Goal: Obtain resource: Download file/media

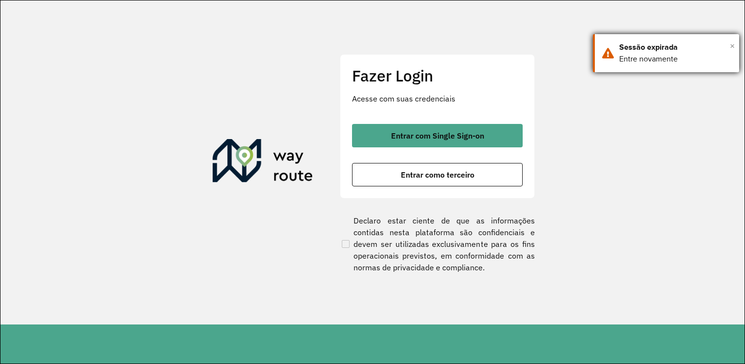
click at [735, 46] on span "×" at bounding box center [732, 46] width 5 height 15
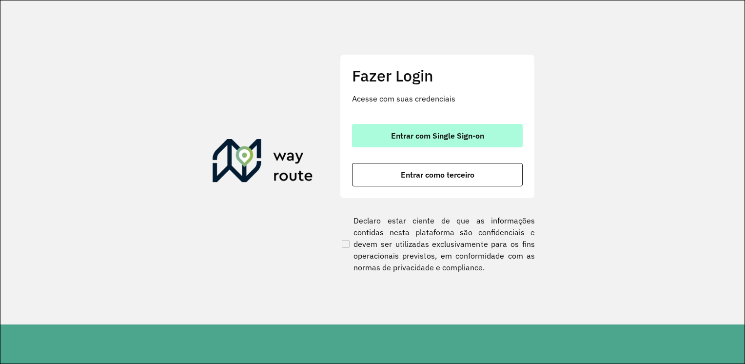
click at [466, 145] on button "Entrar com Single Sign-on" at bounding box center [437, 135] width 171 height 23
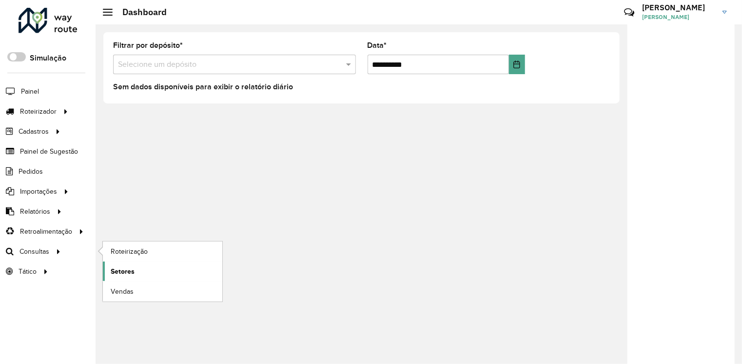
click at [120, 268] on span "Setores" at bounding box center [123, 271] width 24 height 10
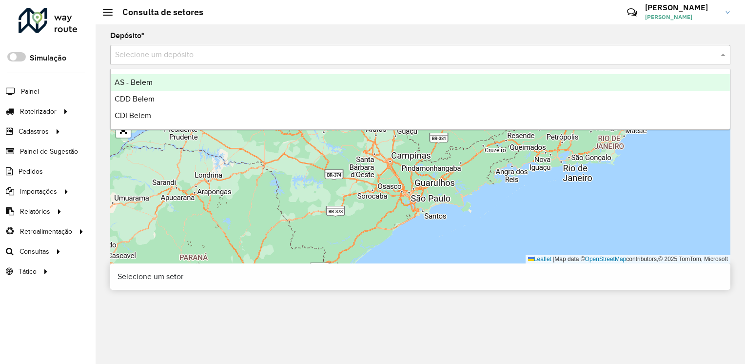
click at [567, 45] on div "Selecione um depósito" at bounding box center [420, 55] width 621 height 20
click at [562, 54] on input "text" at bounding box center [410, 55] width 591 height 12
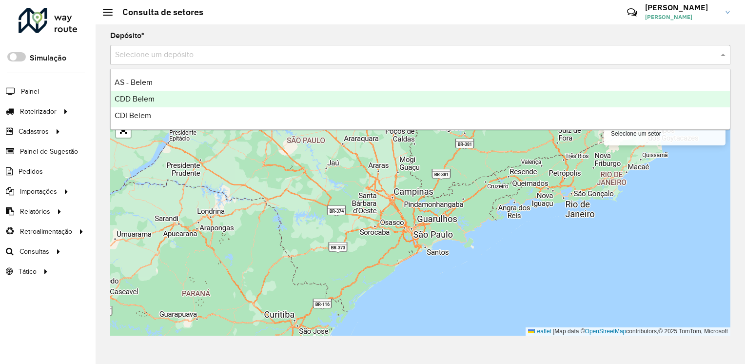
drag, startPoint x: 464, startPoint y: 108, endPoint x: 466, endPoint y: 103, distance: 5.6
click at [466, 103] on div "AS - Belem CDD Belem CDI Belem" at bounding box center [421, 99] width 620 height 50
click at [466, 102] on div "CDD Belem" at bounding box center [421, 99] width 620 height 17
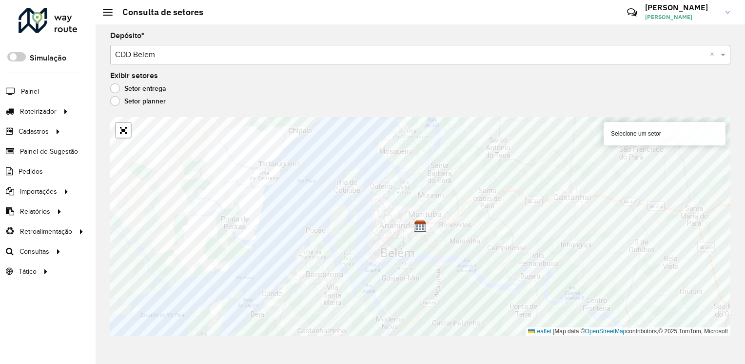
click at [40, 212] on span "Relatórios" at bounding box center [35, 211] width 30 height 10
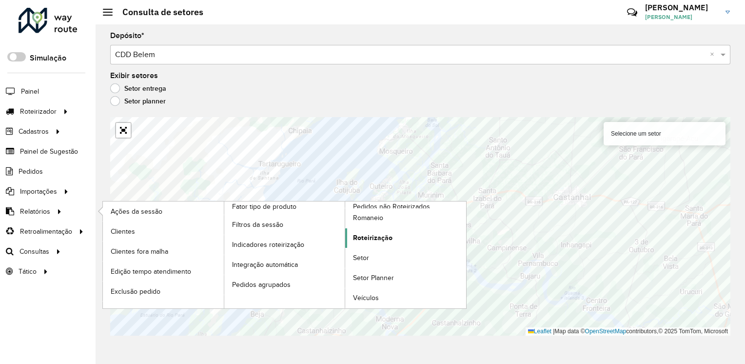
click at [381, 235] on span "Roteirização" at bounding box center [373, 238] width 40 height 10
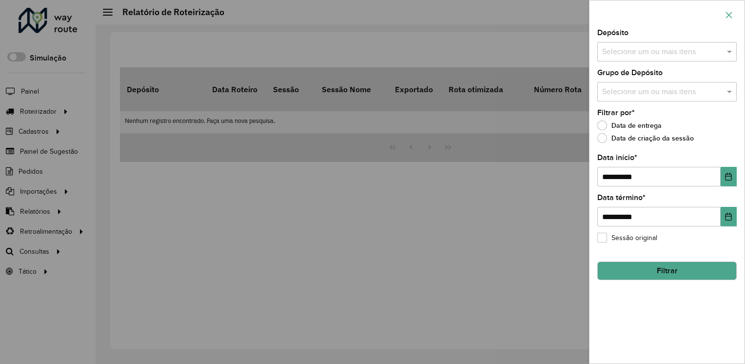
drag, startPoint x: 730, startPoint y: 19, endPoint x: 720, endPoint y: 20, distance: 9.9
click at [729, 19] on button "button" at bounding box center [730, 15] width 16 height 16
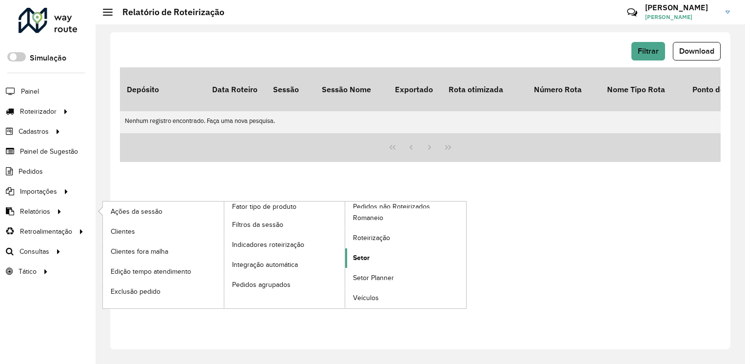
click at [369, 259] on span "Setor" at bounding box center [361, 258] width 17 height 10
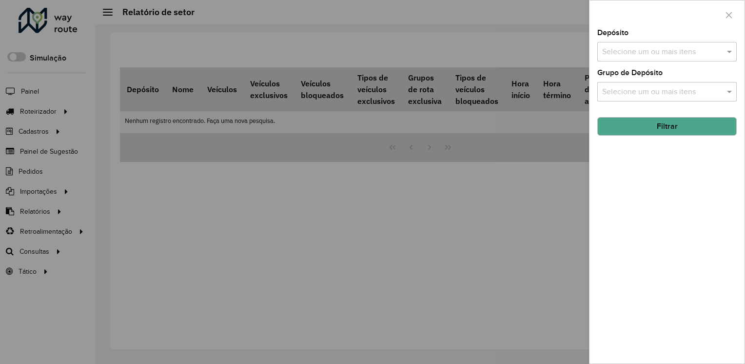
click at [667, 55] on input "text" at bounding box center [662, 52] width 125 height 12
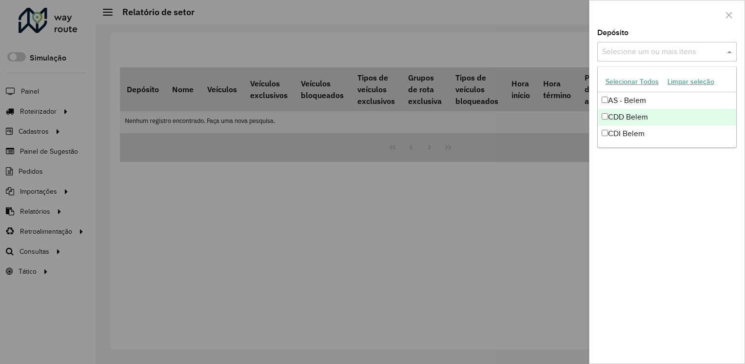
click at [627, 117] on div "CDD Belem" at bounding box center [667, 117] width 139 height 17
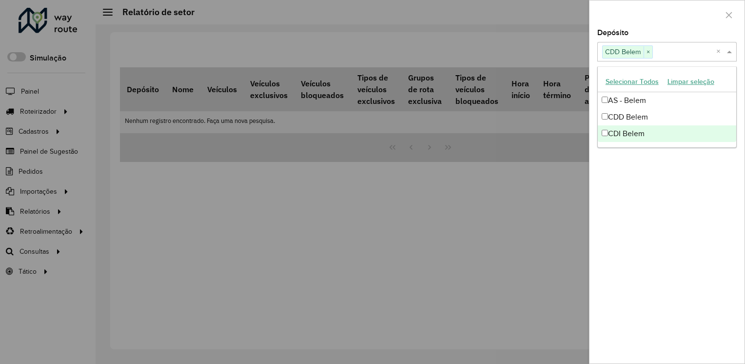
click at [650, 178] on div "Depósito Selecione um ou mais itens CDD Belem × × Grupo de Depósito Selecione u…" at bounding box center [667, 196] width 155 height 334
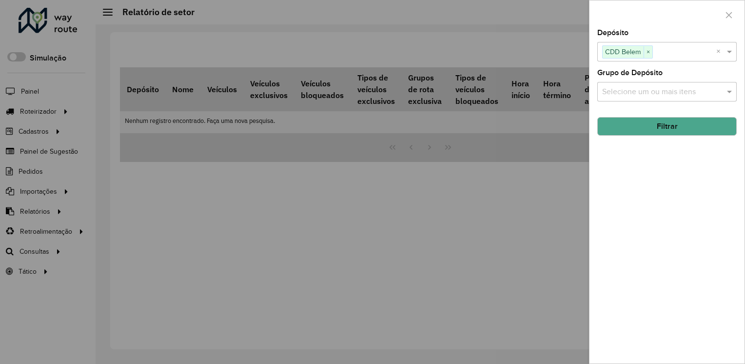
click at [650, 125] on button "Filtrar" at bounding box center [668, 126] width 140 height 19
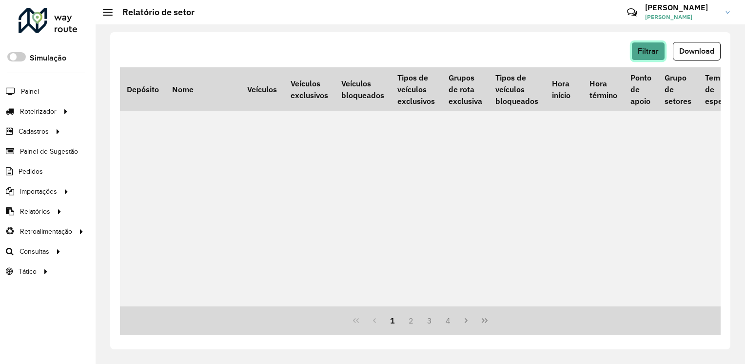
click at [655, 50] on span "Filtrar" at bounding box center [648, 51] width 21 height 8
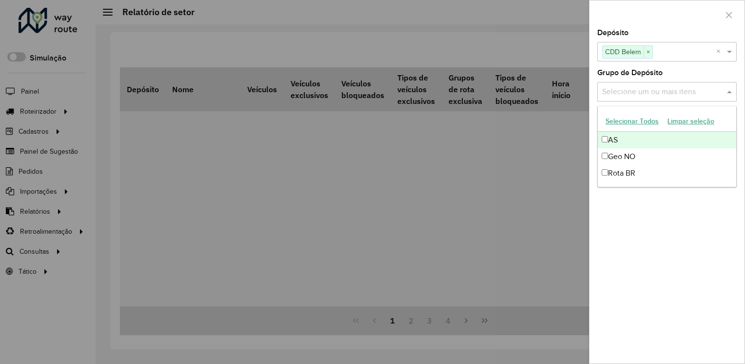
click at [633, 99] on div "Selecione um ou mais itens" at bounding box center [668, 92] width 140 height 20
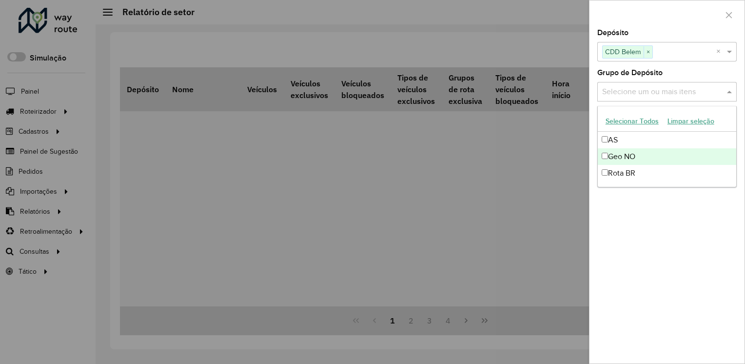
click at [608, 153] on div "Geo NO" at bounding box center [667, 156] width 139 height 17
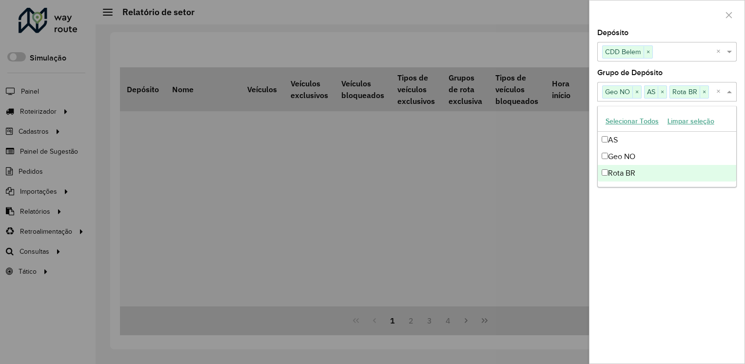
click at [659, 240] on div "Depósito Selecione um ou mais itens CDD Belem × × Grupo de Depósito Selecione u…" at bounding box center [667, 196] width 155 height 334
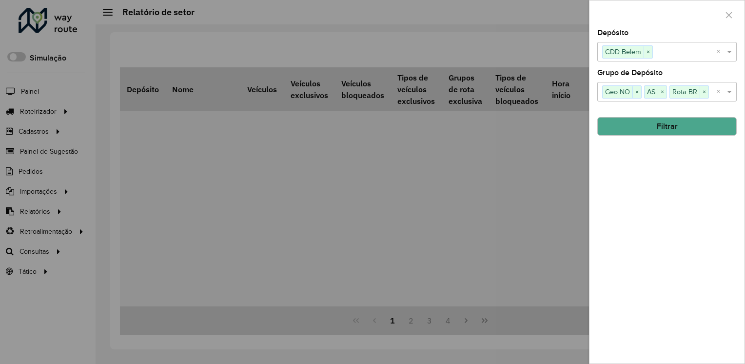
click at [681, 135] on div "Depósito Selecione um ou mais itens CDD Belem × × Grupo de Depósito Selecione u…" at bounding box center [667, 196] width 155 height 334
click at [686, 129] on button "Filtrar" at bounding box center [668, 126] width 140 height 19
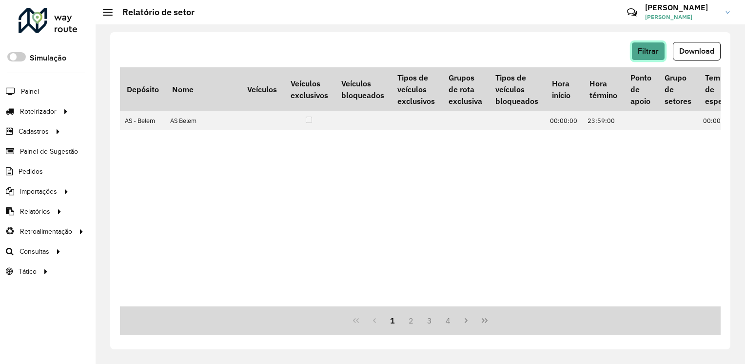
click at [653, 51] on span "Filtrar" at bounding box center [648, 51] width 21 height 8
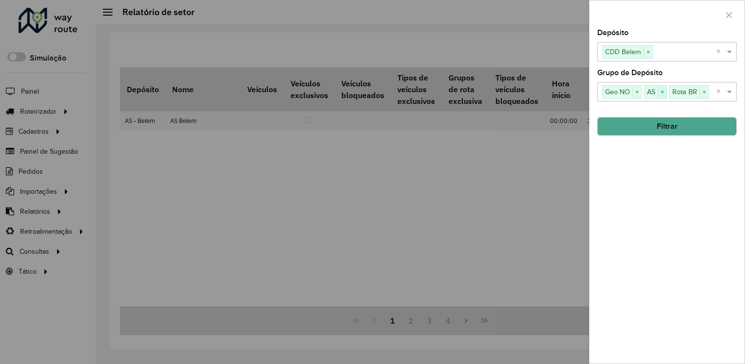
click at [662, 91] on span "×" at bounding box center [662, 92] width 9 height 12
click at [661, 128] on button "Filtrar" at bounding box center [668, 126] width 140 height 19
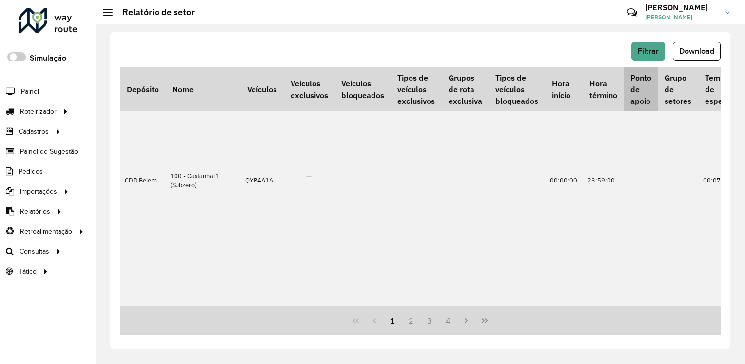
scroll to position [195, 0]
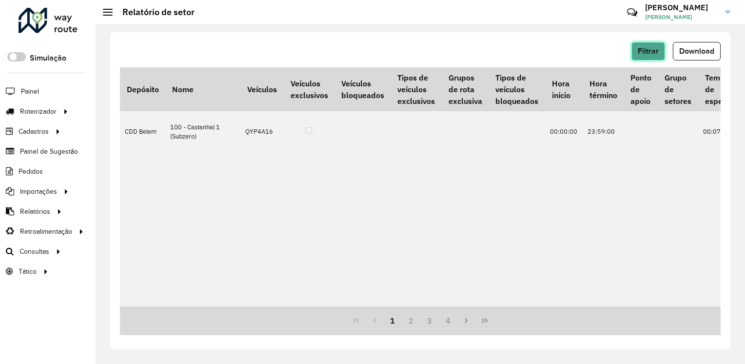
click at [646, 47] on span "Filtrar" at bounding box center [648, 51] width 21 height 8
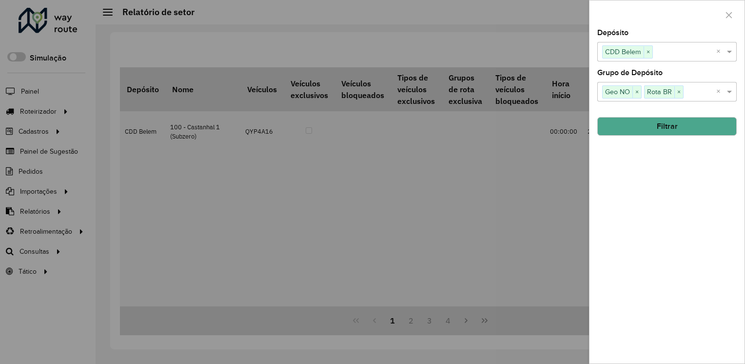
click at [579, 140] on div at bounding box center [372, 182] width 745 height 364
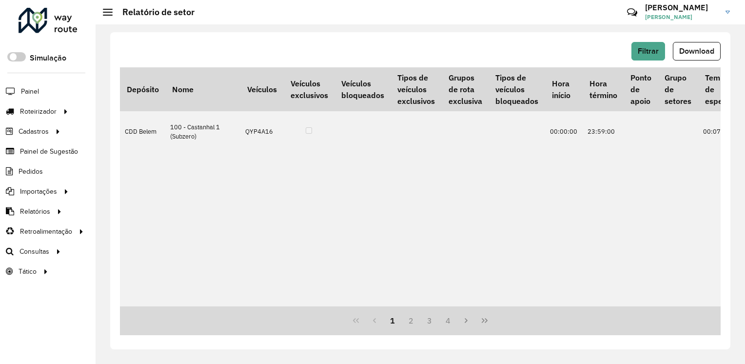
drag, startPoint x: 689, startPoint y: 64, endPoint x: 690, endPoint y: 59, distance: 5.5
click at [689, 63] on div "Filtrar Download" at bounding box center [420, 54] width 601 height 25
click at [692, 56] on button "Download" at bounding box center [697, 51] width 48 height 19
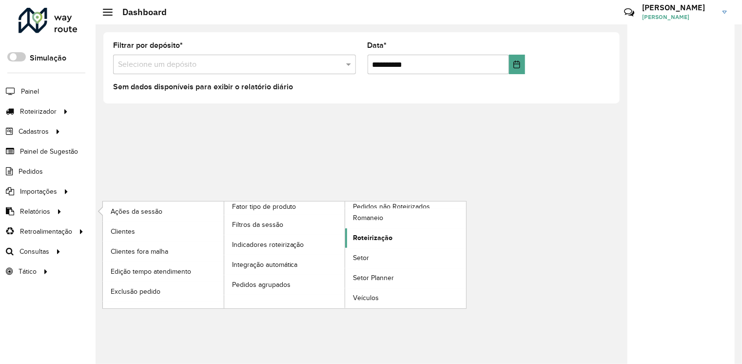
click at [361, 236] on span "Roteirização" at bounding box center [373, 238] width 40 height 10
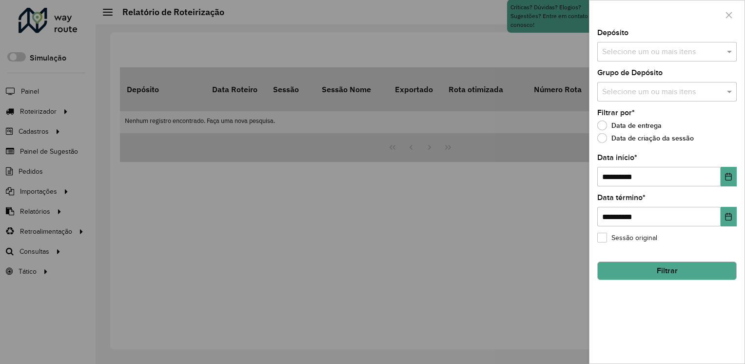
click at [621, 49] on input "text" at bounding box center [662, 52] width 125 height 12
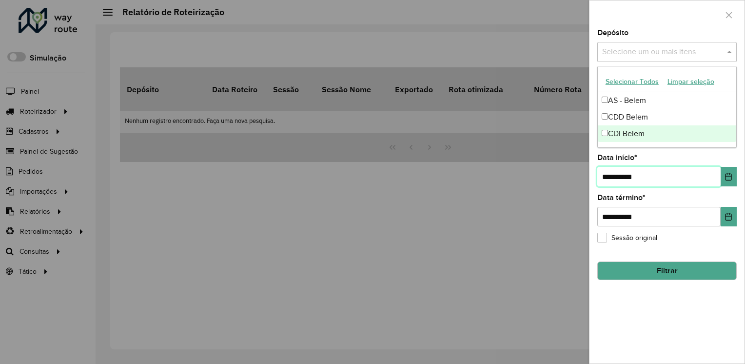
click at [617, 182] on input "**********" at bounding box center [659, 177] width 123 height 20
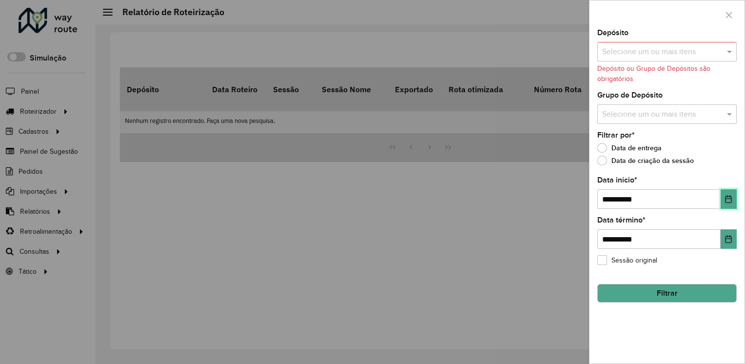
click at [729, 196] on icon "Choose Date" at bounding box center [729, 199] width 8 height 8
click at [473, 221] on div at bounding box center [372, 182] width 745 height 364
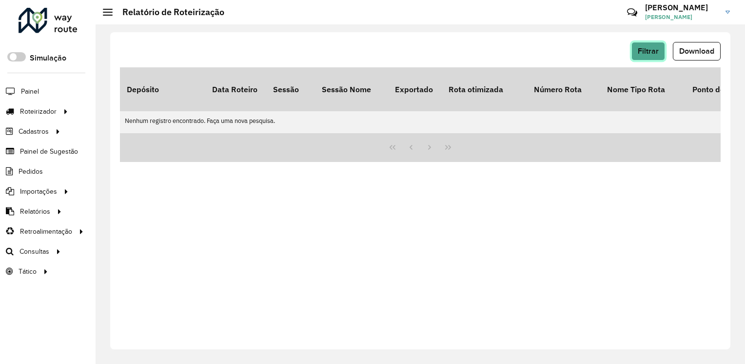
click at [646, 54] on span "Filtrar" at bounding box center [648, 51] width 21 height 8
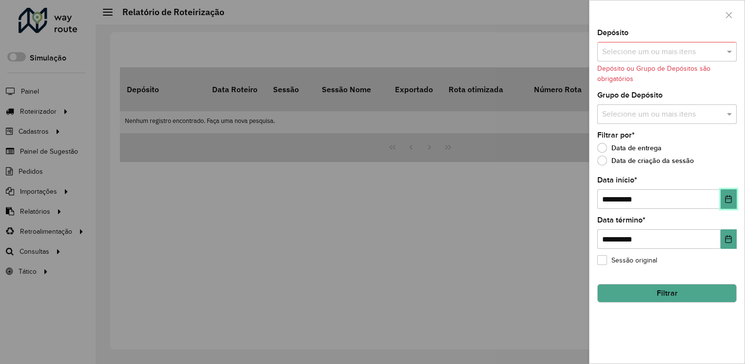
click at [726, 193] on button "Choose Date" at bounding box center [729, 199] width 16 height 20
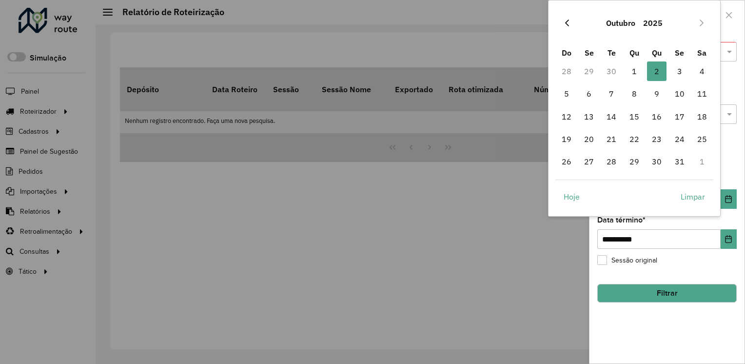
click at [566, 26] on icon "Previous Month" at bounding box center [567, 23] width 8 height 8
click at [592, 75] on span "1" at bounding box center [590, 71] width 20 height 20
type input "**********"
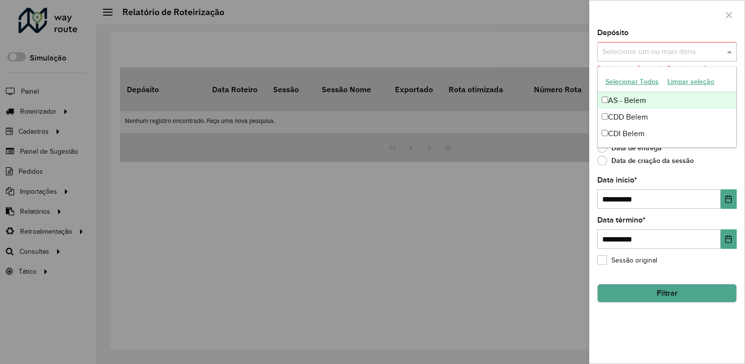
click at [647, 51] on input "text" at bounding box center [662, 52] width 125 height 12
drag, startPoint x: 382, startPoint y: 237, endPoint x: 351, endPoint y: 239, distance: 31.3
click at [359, 239] on div at bounding box center [372, 182] width 745 height 364
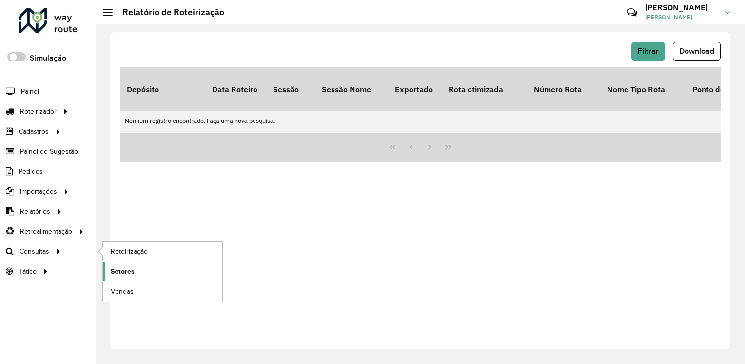
click at [143, 266] on link "Setores" at bounding box center [163, 271] width 120 height 20
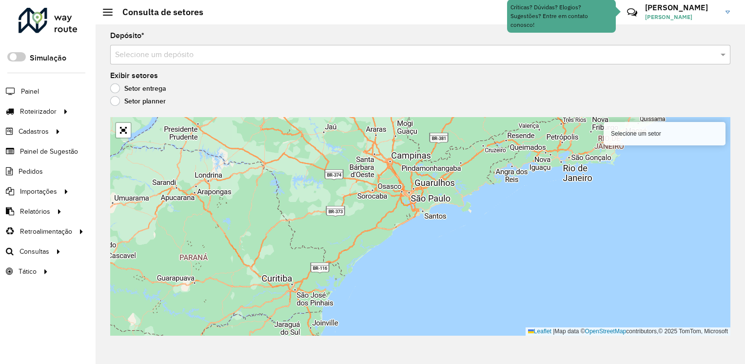
click at [201, 53] on input "text" at bounding box center [410, 55] width 591 height 12
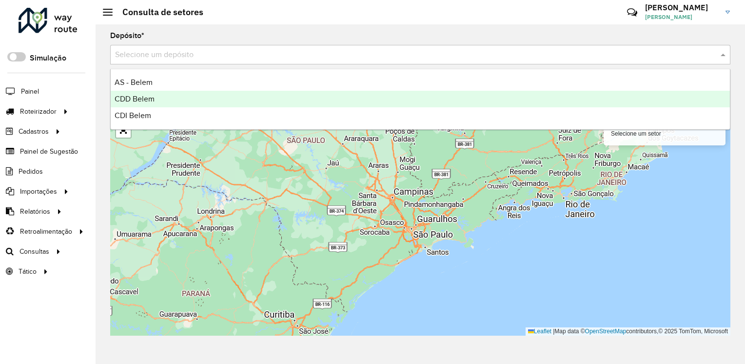
click at [160, 99] on div "CDD Belem" at bounding box center [421, 99] width 620 height 17
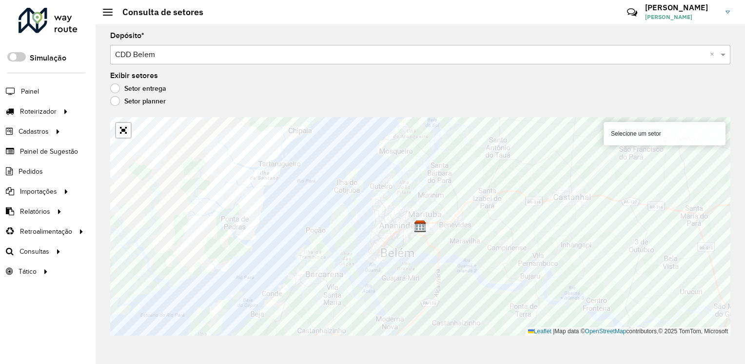
click at [646, 130] on div "Selecione um setor" at bounding box center [665, 133] width 122 height 23
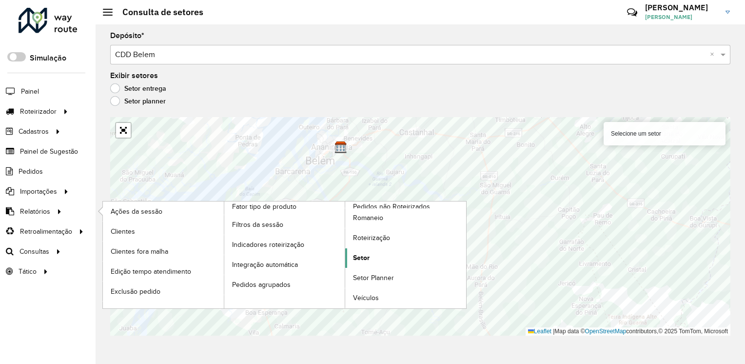
click at [369, 254] on span "Setor" at bounding box center [361, 258] width 17 height 10
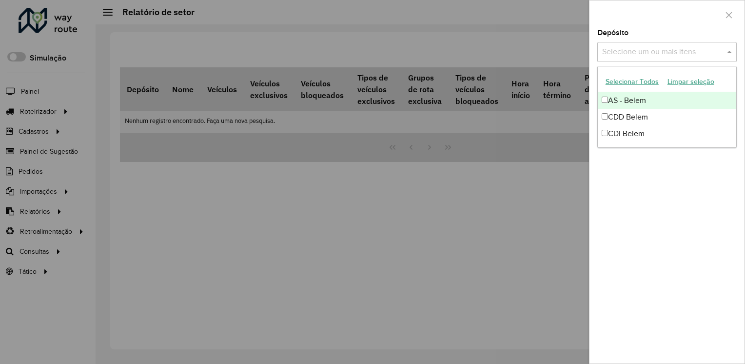
click at [693, 56] on input "text" at bounding box center [662, 52] width 125 height 12
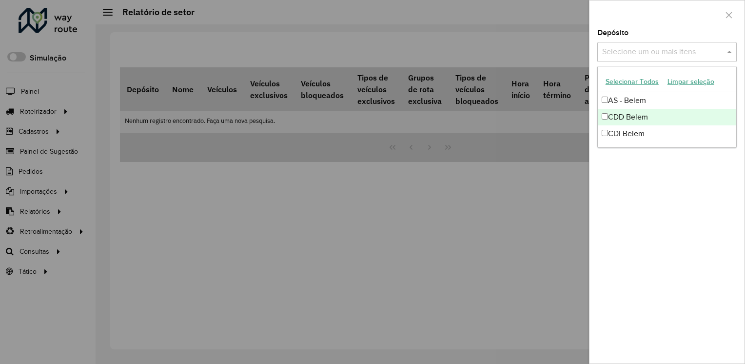
click at [636, 120] on div "CDD Belem" at bounding box center [667, 117] width 139 height 17
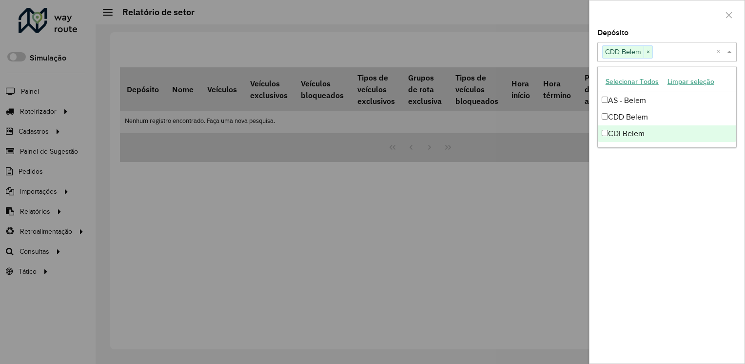
click at [645, 169] on div "Depósito Selecione um ou mais itens CDD Belem × × Grupo de Depósito Selecione u…" at bounding box center [667, 196] width 155 height 334
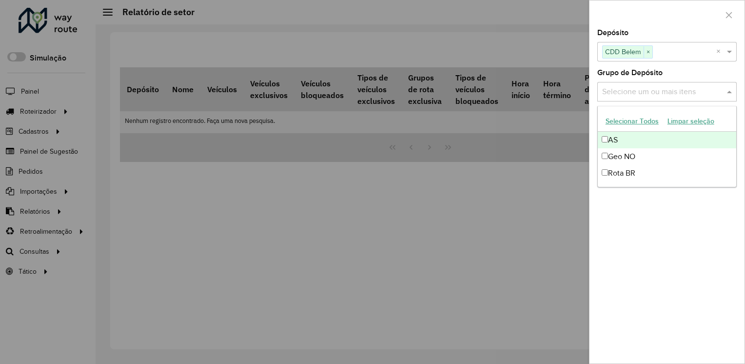
click at [672, 91] on input "text" at bounding box center [662, 92] width 125 height 12
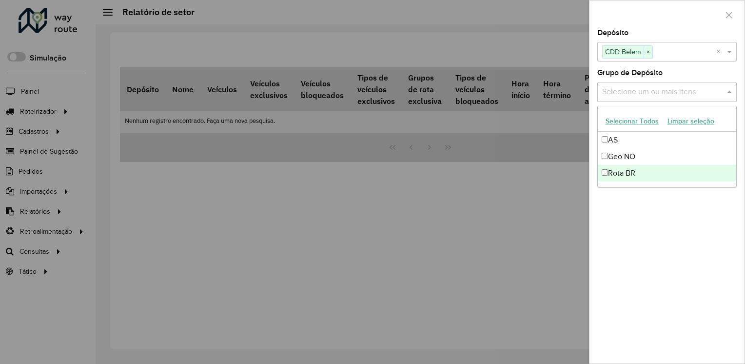
click at [602, 173] on div "AS Geo NO Rota BR" at bounding box center [667, 157] width 139 height 50
click at [645, 239] on div "Depósito Selecione um ou mais itens CDD Belem × × Grupo de Depósito Selecione u…" at bounding box center [667, 196] width 155 height 334
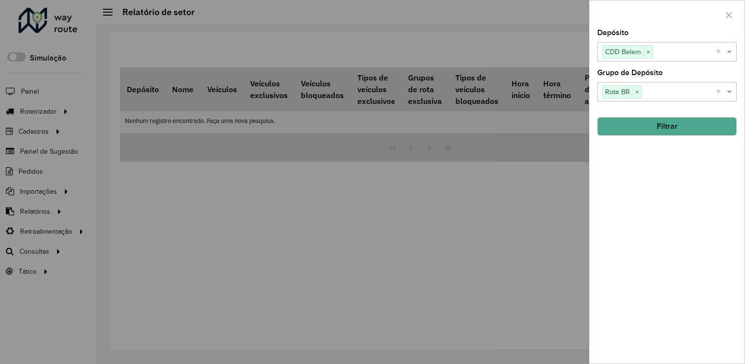
click at [700, 91] on input "text" at bounding box center [679, 92] width 75 height 12
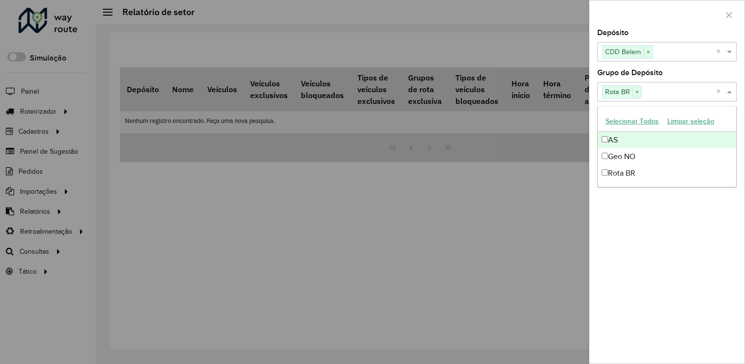
click at [612, 140] on div "AS" at bounding box center [667, 140] width 139 height 17
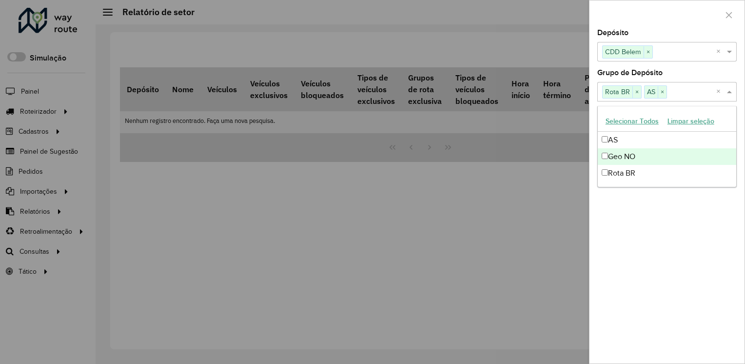
click at [612, 150] on div "Geo NO" at bounding box center [667, 156] width 139 height 17
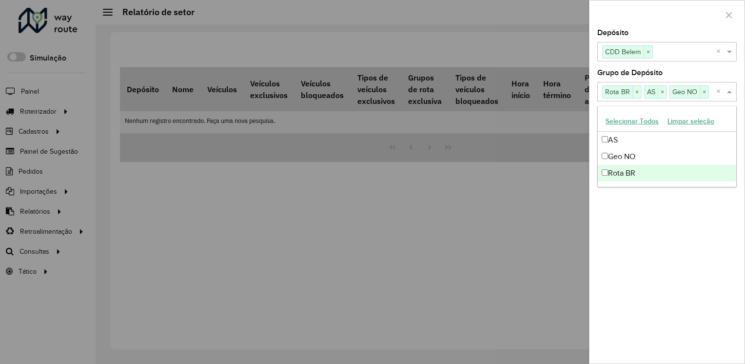
drag, startPoint x: 660, startPoint y: 252, endPoint x: 663, endPoint y: 200, distance: 51.8
click at [660, 249] on div "Depósito Selecione um ou mais itens CDD Belem × × Grupo de Depósito Selecione u…" at bounding box center [667, 196] width 155 height 334
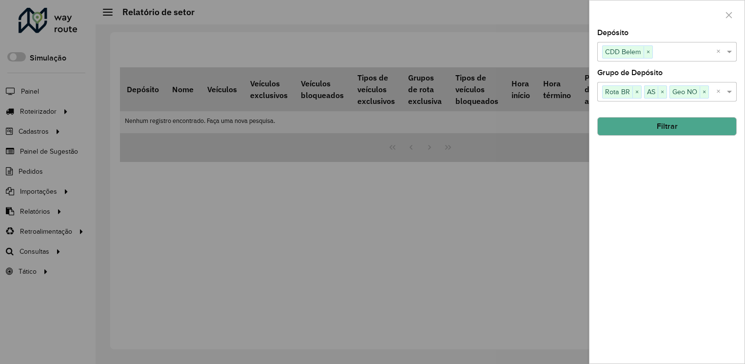
click at [692, 126] on button "Filtrar" at bounding box center [668, 126] width 140 height 19
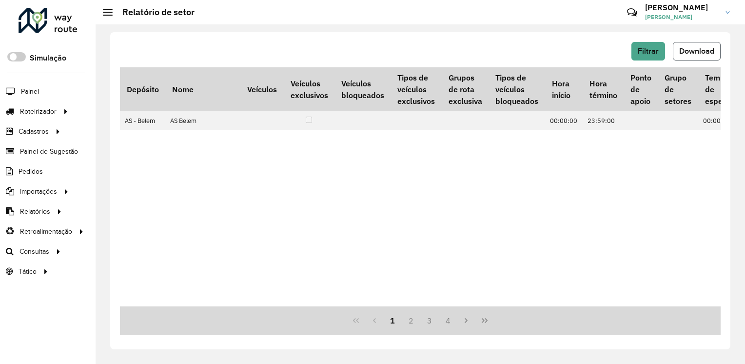
click at [692, 50] on span "Download" at bounding box center [697, 51] width 35 height 8
click at [139, 272] on link "Setores" at bounding box center [163, 271] width 120 height 20
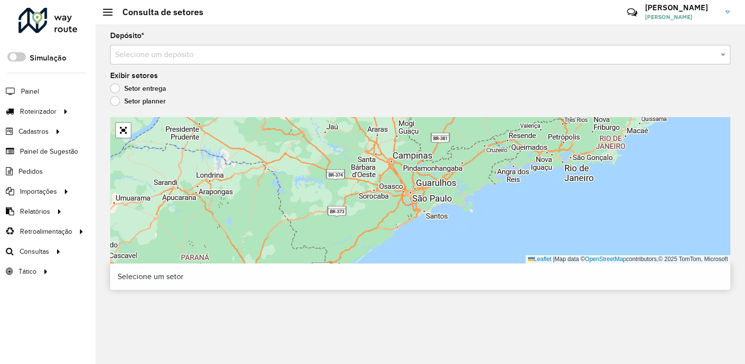
click at [228, 53] on input "text" at bounding box center [410, 55] width 591 height 12
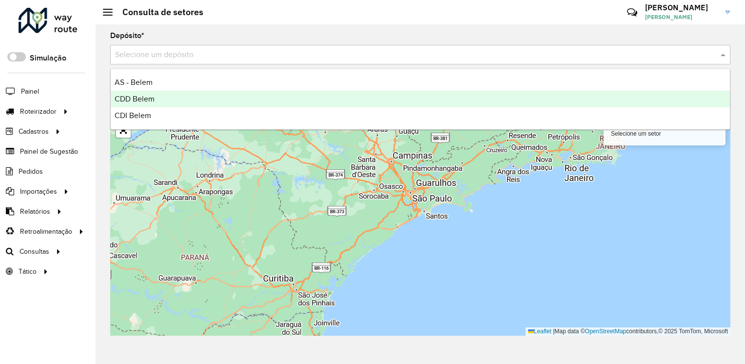
click at [184, 102] on div "CDD Belem" at bounding box center [421, 99] width 620 height 17
